Goal: Obtain resource: Obtain resource

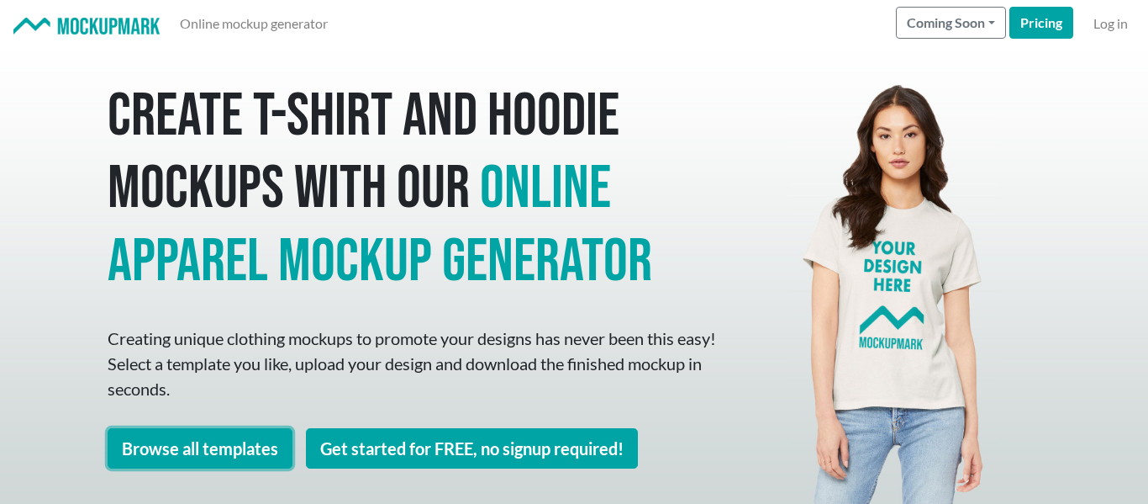
click at [237, 450] on link "Browse all templates" at bounding box center [200, 448] width 185 height 40
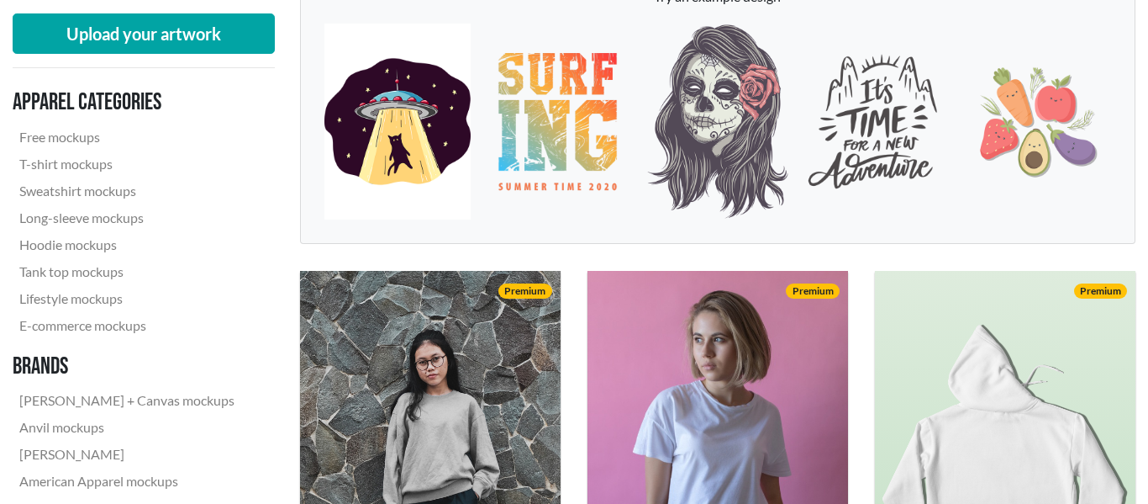
scroll to position [304, 0]
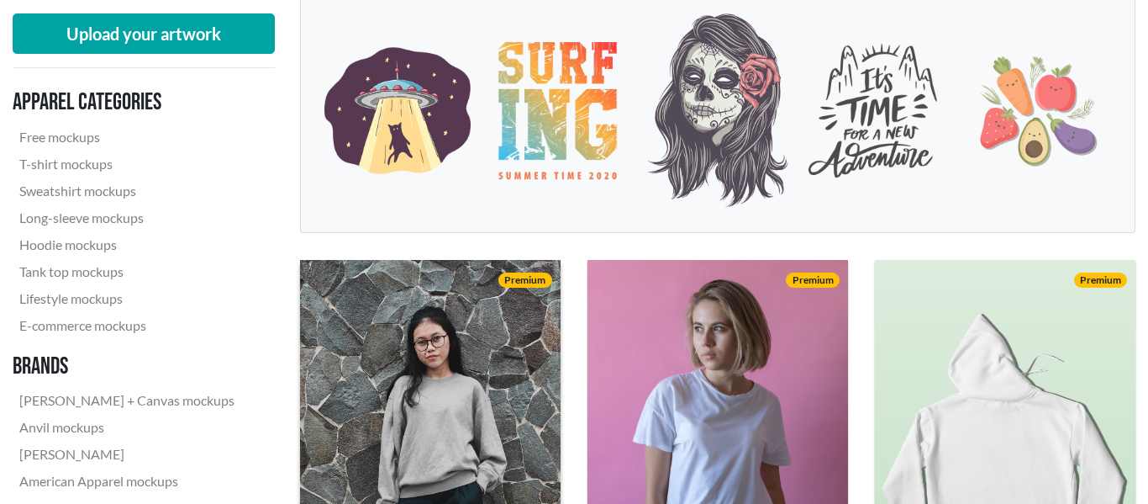
click at [453, 323] on img at bounding box center [430, 442] width 287 height 402
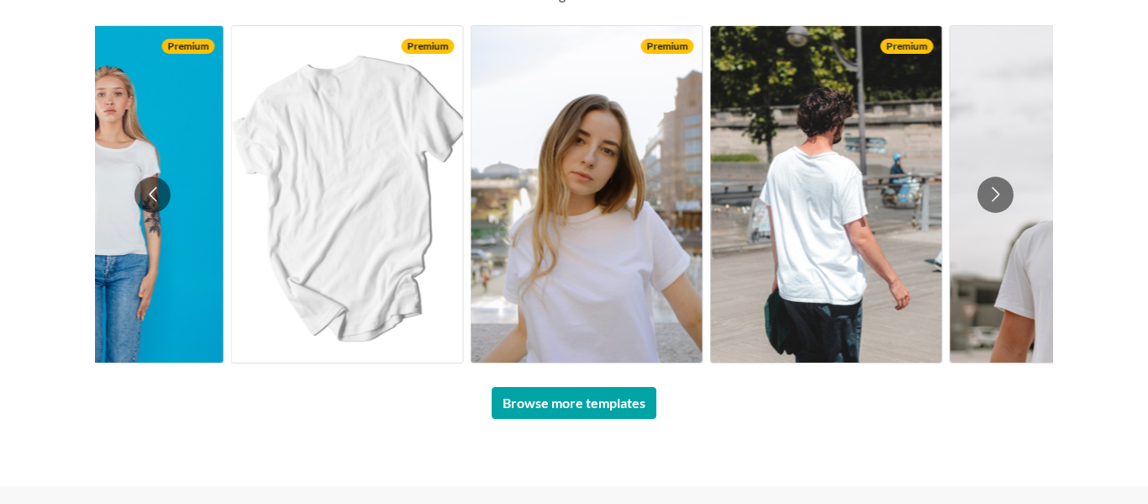
scroll to position [1300, 0]
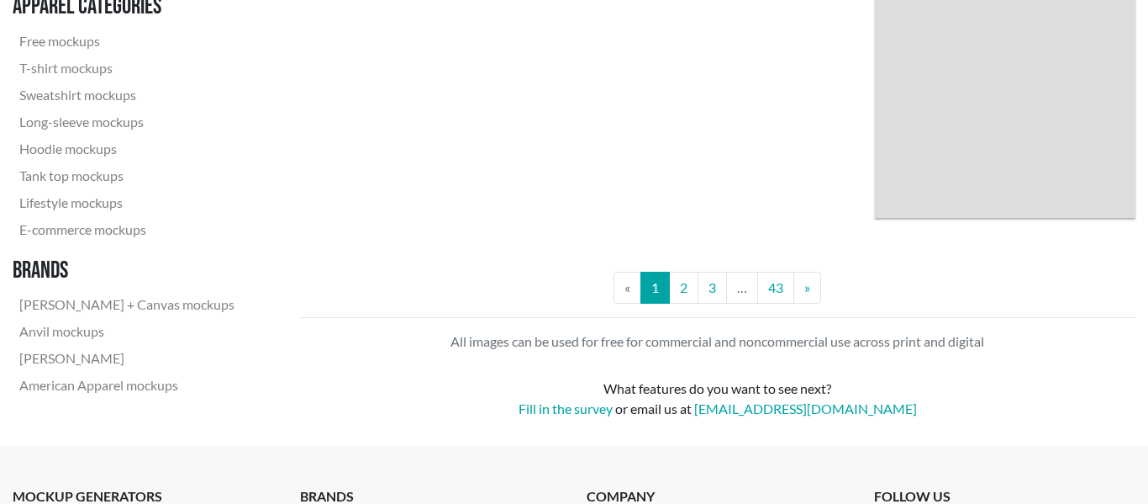
scroll to position [3493, 0]
